Goal: Transaction & Acquisition: Purchase product/service

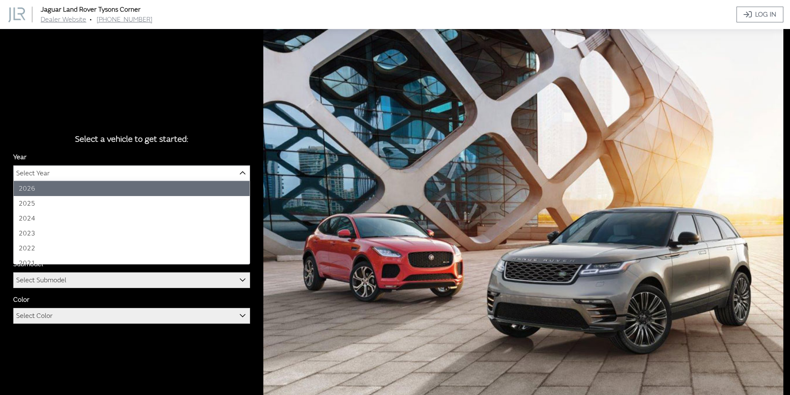
click at [150, 167] on span "Select Year" at bounding box center [132, 173] width 236 height 15
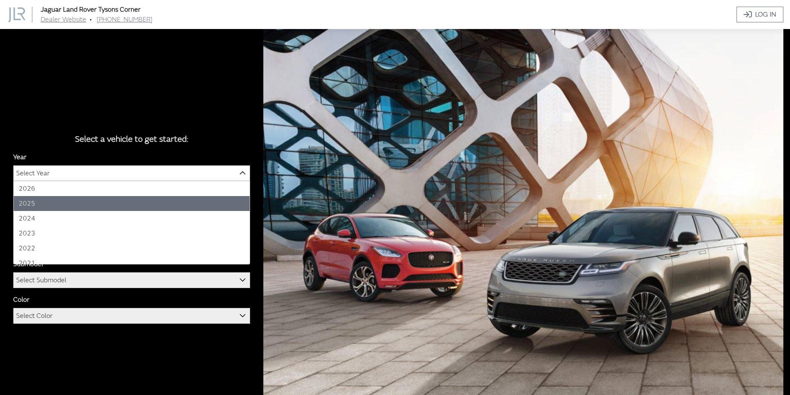
select select "43"
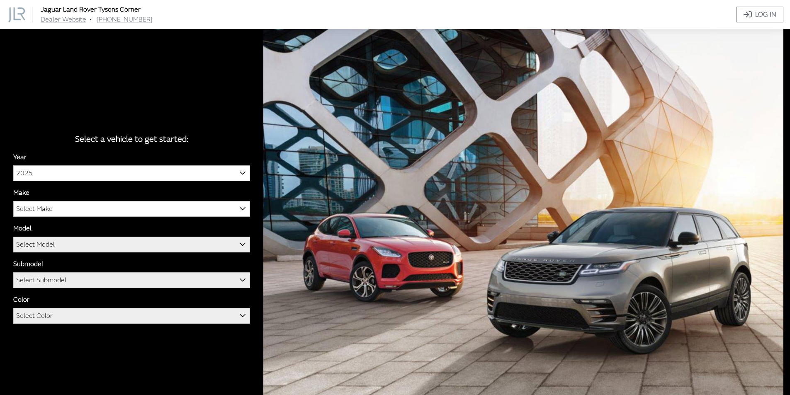
click at [58, 207] on span "Select Make" at bounding box center [132, 209] width 236 height 15
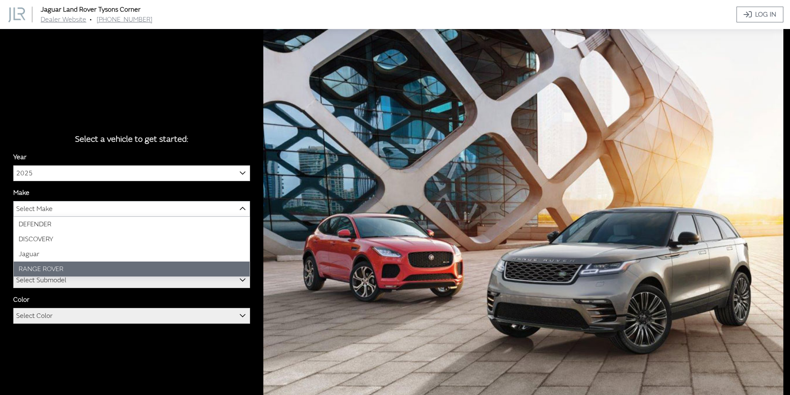
select select "66"
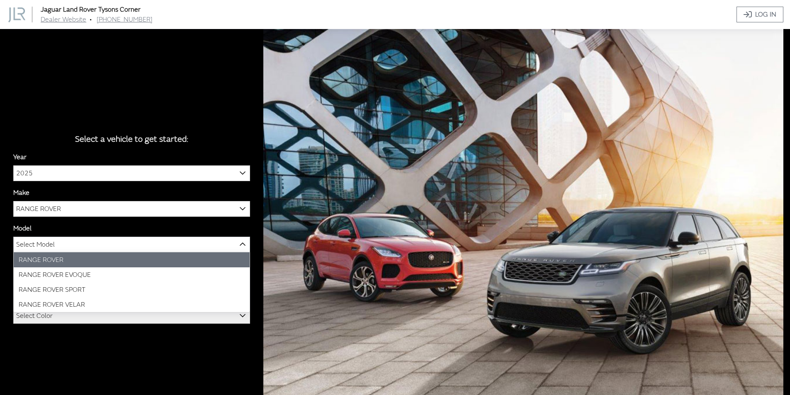
click at [75, 248] on span "Select Model" at bounding box center [132, 244] width 236 height 15
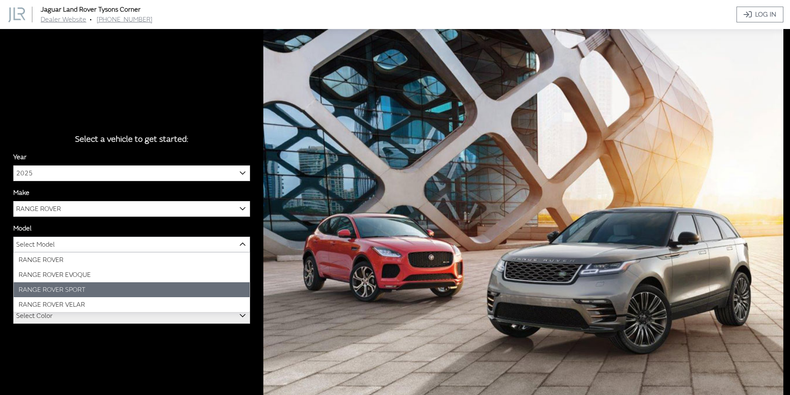
select select "1350"
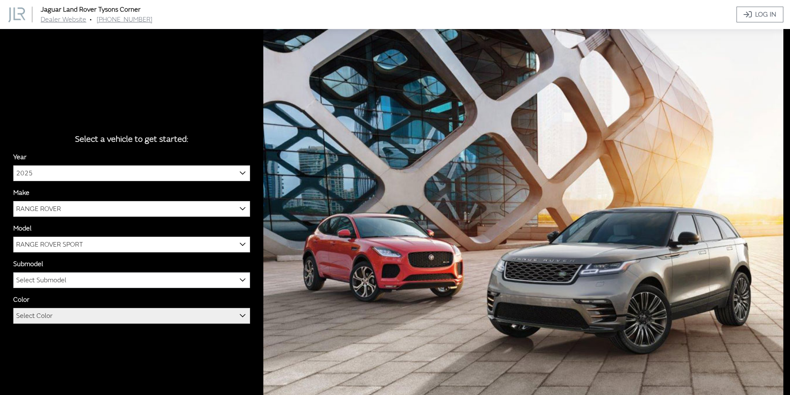
click at [71, 281] on span "Select Submodel" at bounding box center [132, 280] width 236 height 15
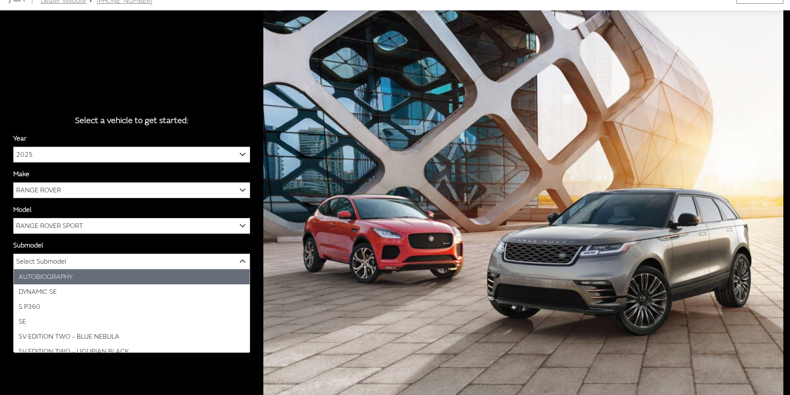
scroll to position [29, 0]
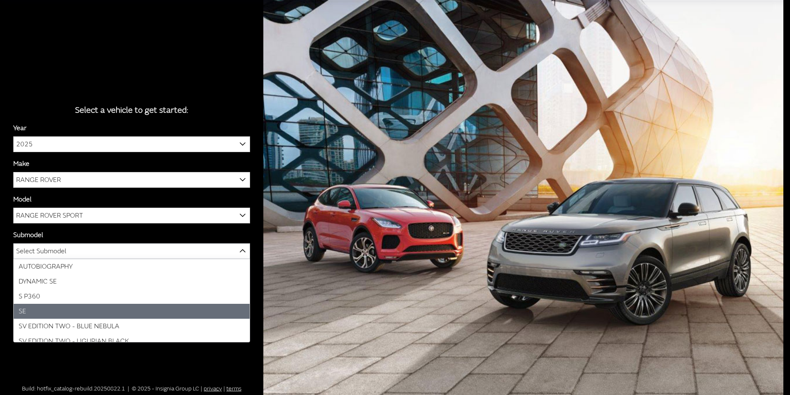
select select "132"
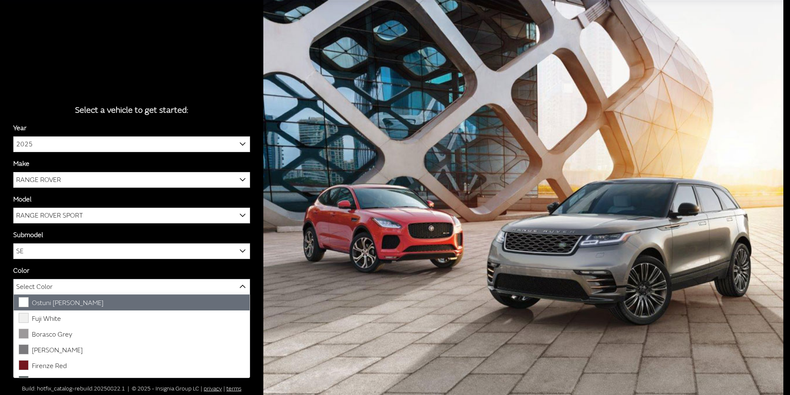
click at [61, 284] on span "Select Color" at bounding box center [132, 287] width 236 height 15
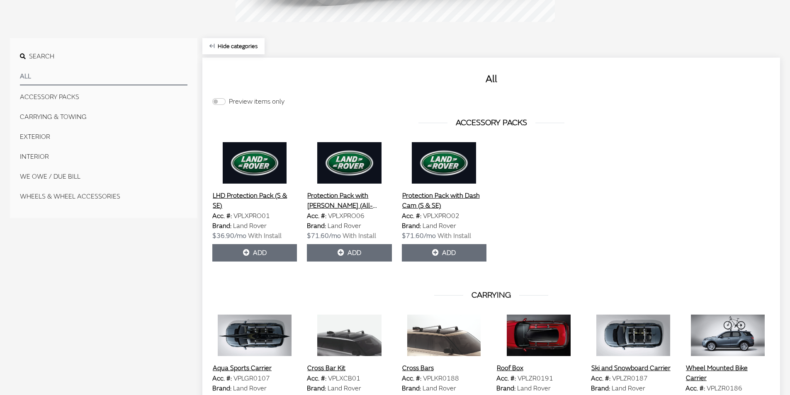
scroll to position [240, 0]
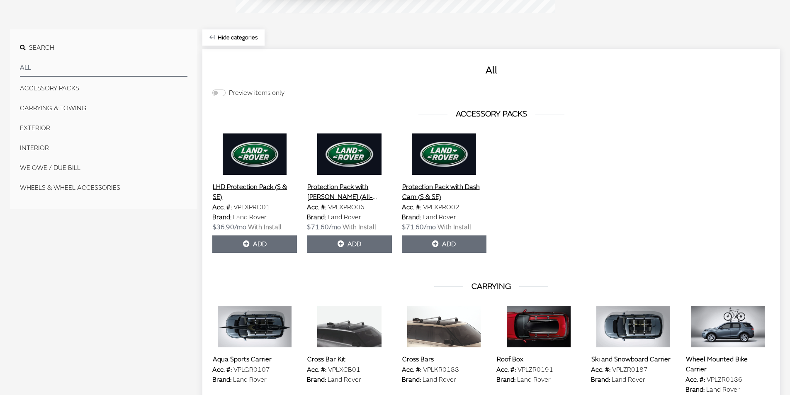
click at [29, 126] on button "EXTERIOR" at bounding box center [104, 128] width 168 height 17
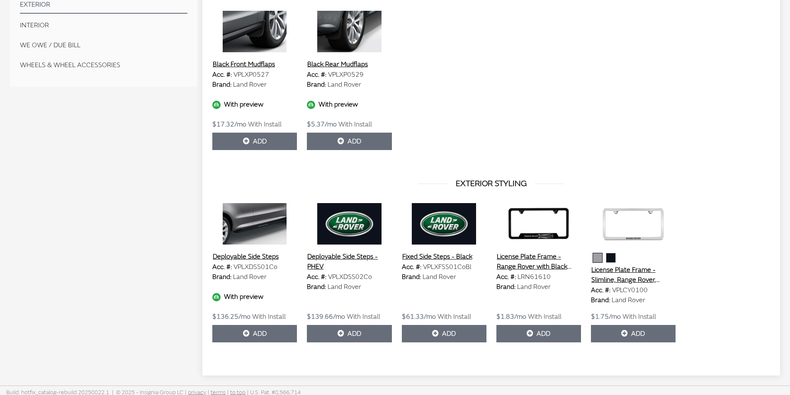
scroll to position [367, 0]
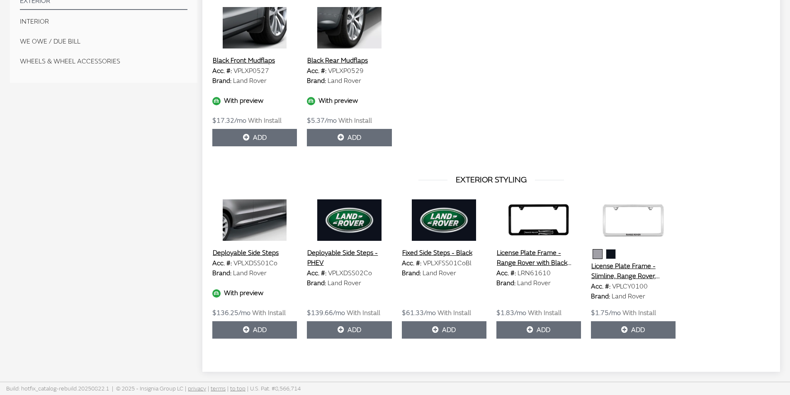
click at [262, 212] on img at bounding box center [254, 220] width 85 height 41
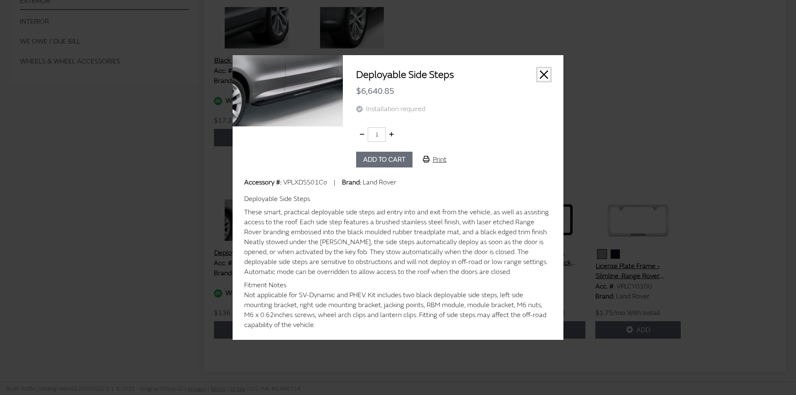
click at [547, 76] on button "Close" at bounding box center [544, 74] width 12 height 12
